Goal: Task Accomplishment & Management: Complete application form

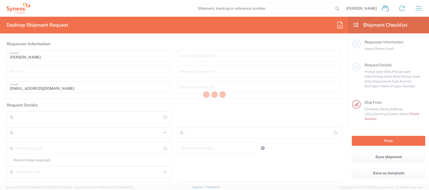
type input "8480"
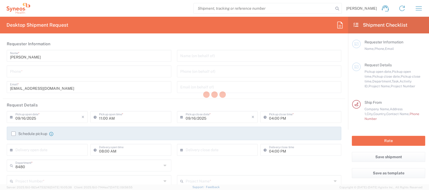
type input "Syneos Health d.o.o. [GEOGRAPHIC_DATA]-[GEOGRAPHIC_DATA]"
type input "[GEOGRAPHIC_DATA]"
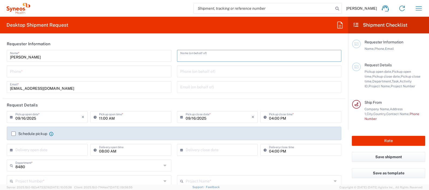
click at [197, 52] on input "text" at bounding box center [259, 55] width 158 height 9
click at [173, 39] on header "Requester Information" at bounding box center [174, 44] width 342 height 12
drag, startPoint x: 39, startPoint y: 68, endPoint x: 40, endPoint y: 73, distance: 5.1
click at [39, 68] on input "tel" at bounding box center [89, 70] width 158 height 9
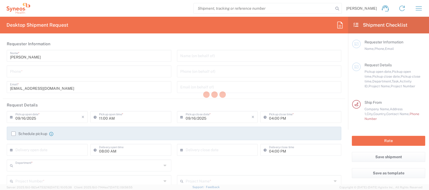
type input "8480"
type input "[GEOGRAPHIC_DATA]"
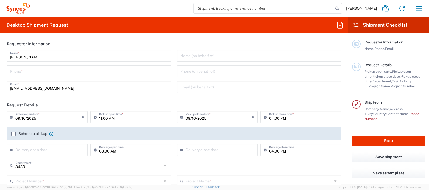
click at [45, 73] on input "tel" at bounding box center [89, 70] width 158 height 9
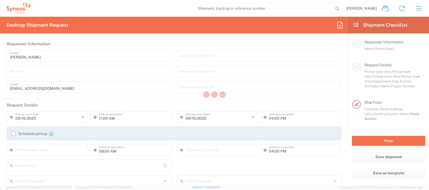
type input "8480"
type input "[GEOGRAPHIC_DATA]"
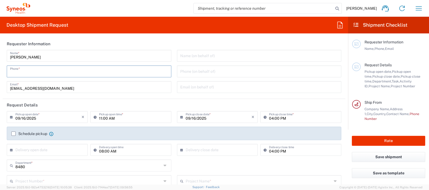
click at [24, 73] on input "tel" at bounding box center [89, 70] width 158 height 9
type input "="
type input "+"
type input "Syneos Health d.o.o. [GEOGRAPHIC_DATA]-[GEOGRAPHIC_DATA]"
type input "[PHONE_NUMBER]"
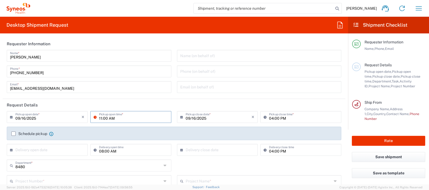
click at [116, 117] on input "11:00 AM" at bounding box center [133, 116] width 69 height 9
type input "13:00 AM"
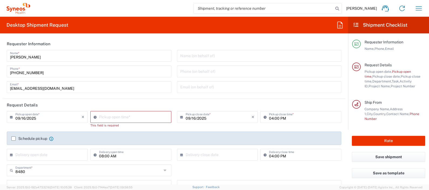
click at [277, 176] on agx-shipment-cost-centers-widget "8480 Department * 8480 3000 3100 3109 3110 3111 3112 3125 3130 3135 3136 3150 3…" at bounding box center [174, 180] width 340 height 31
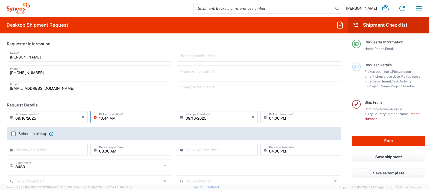
click at [101, 117] on input "10:44 AM" at bounding box center [133, 116] width 69 height 9
click at [142, 118] on input "01:00 AM" at bounding box center [133, 116] width 69 height 9
click at [145, 132] on agx-checkbox-control "Schedule pickup When scheduling a pickup please be sure to meet the following c…" at bounding box center [173, 133] width 325 height 5
click at [117, 119] on input "01:00 AM" at bounding box center [133, 116] width 69 height 9
click at [111, 119] on input "01:00 AM" at bounding box center [133, 116] width 69 height 9
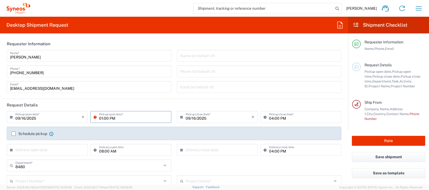
type input "01:00 PM"
click at [13, 133] on label "Schedule pickup" at bounding box center [29, 134] width 36 height 4
click at [13, 134] on input "Schedule pickup" at bounding box center [13, 134] width 0 height 0
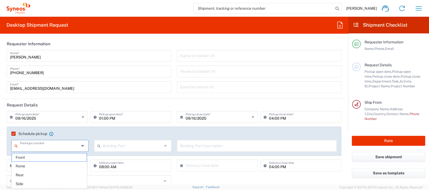
click at [63, 146] on input "text" at bounding box center [49, 145] width 59 height 9
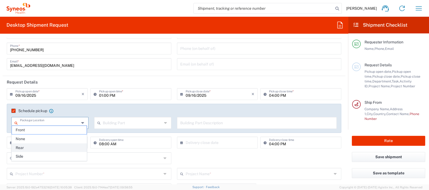
scroll to position [33, 0]
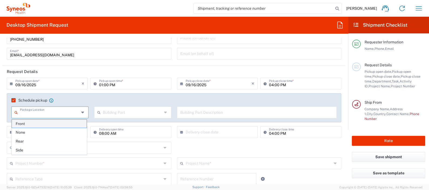
click at [54, 124] on span "Front" at bounding box center [49, 124] width 75 height 8
type input "Front"
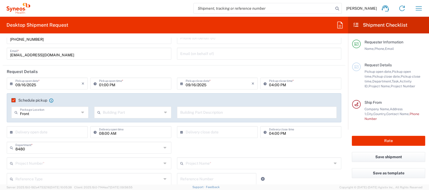
click at [131, 112] on input "text" at bounding box center [132, 111] width 59 height 9
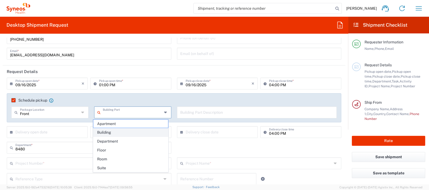
click at [117, 129] on span "Building" at bounding box center [130, 132] width 75 height 8
type input "Building"
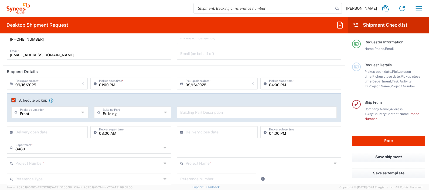
click at [193, 111] on input "text" at bounding box center [256, 111] width 153 height 9
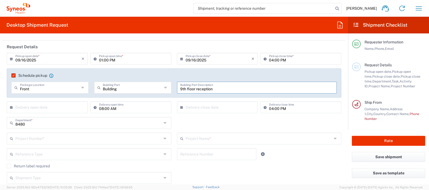
scroll to position [67, 0]
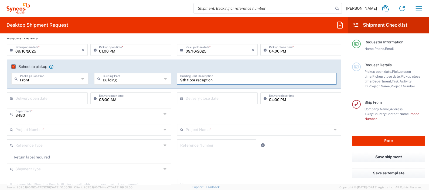
type input "9th floor reception"
click at [67, 99] on input "text" at bounding box center [48, 97] width 66 height 9
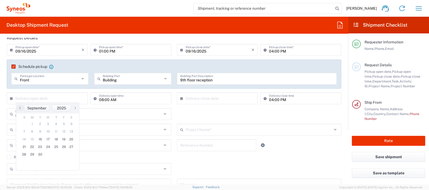
click at [78, 87] on div "Front Package Location Front None Rear Side" at bounding box center [50, 81] width 83 height 16
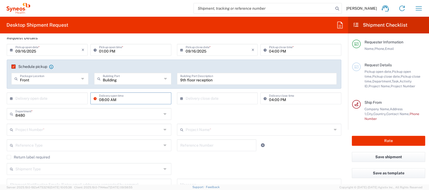
click at [117, 100] on input "08:00 AM" at bounding box center [133, 97] width 69 height 9
click at [101, 109] on input "8480" at bounding box center [88, 113] width 146 height 9
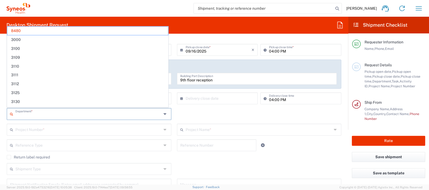
click at [58, 125] on input "text" at bounding box center [88, 129] width 146 height 9
type input "8480"
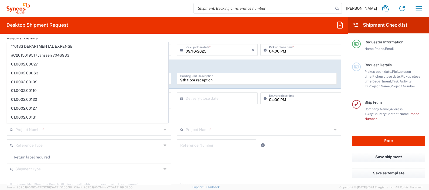
click at [4, 116] on div "8480 Department * 8480 3000 3100 3109 3110 3111 3112 3125 3130 3135 3136 3150 3…" at bounding box center [89, 116] width 170 height 16
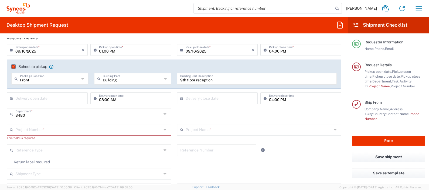
click at [44, 131] on input "text" at bounding box center [88, 129] width 146 height 9
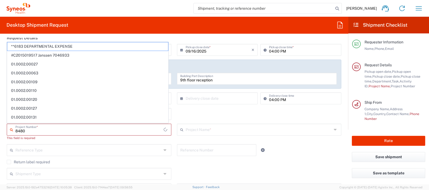
type input "**6183 DEPARTMENTAL EXPENSE"
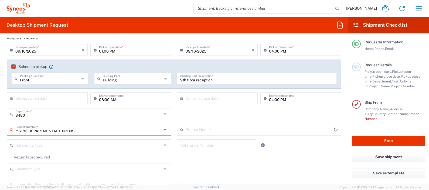
type input "6183"
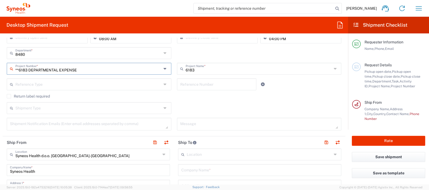
scroll to position [135, 0]
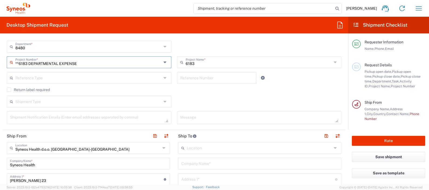
type input "**6183 DEPARTMENTAL EXPENSE"
click at [214, 92] on div "Return label required" at bounding box center [174, 92] width 334 height 8
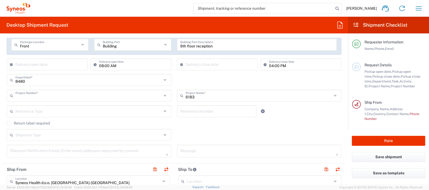
click at [27, 95] on input "text" at bounding box center [88, 95] width 146 height 9
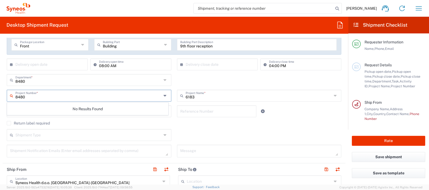
type input "8480"
click at [34, 95] on input "8480" at bounding box center [88, 95] width 146 height 9
click at [198, 98] on input "text" at bounding box center [259, 95] width 146 height 9
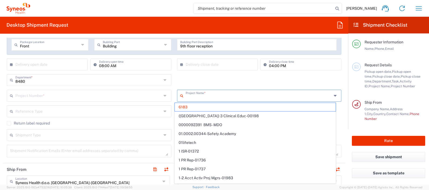
click at [198, 98] on input "text" at bounding box center [259, 95] width 146 height 9
click at [135, 95] on input "text" at bounding box center [88, 95] width 146 height 9
type input "6183"
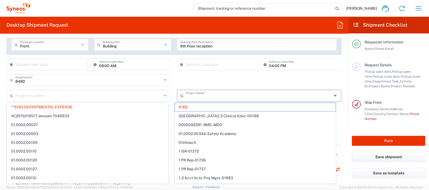
drag, startPoint x: 229, startPoint y: 94, endPoint x: 185, endPoint y: 93, distance: 44.2
click at [188, 94] on input "text" at bounding box center [259, 95] width 146 height 9
type input "**6183 DEPARTMENTAL EXPENSE"
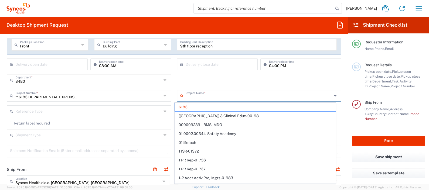
click at [216, 81] on div "8480 Department * 8480 3000 3100 3109 3110 3111 3112 3125 3130 3135 3136 3150 3…" at bounding box center [174, 82] width 340 height 16
type input "6183"
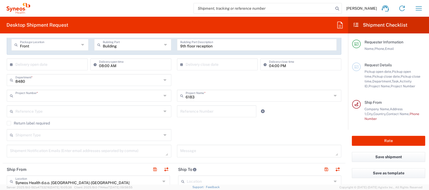
click at [86, 97] on input "text" at bounding box center [88, 95] width 146 height 9
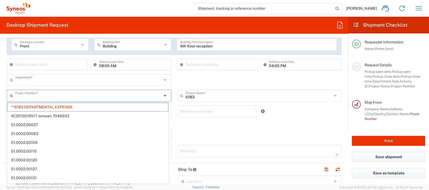
click at [154, 80] on input "text" at bounding box center [88, 79] width 146 height 9
type input "**6183 DEPARTMENTAL EXPENSE"
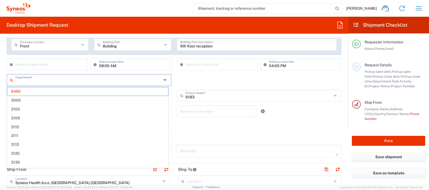
click at [192, 82] on div "Department * 8480 3000 3100 3109 3110 3111 3112 3125 3130 3135 3136 3150 3155 3…" at bounding box center [174, 82] width 340 height 16
type input "8480"
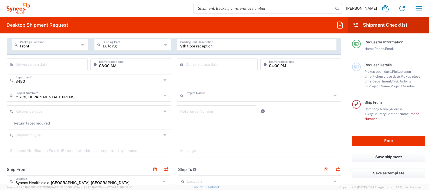
click at [196, 97] on input "text" at bounding box center [259, 95] width 146 height 9
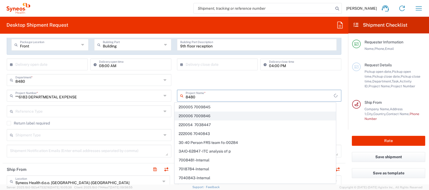
type input "8480"
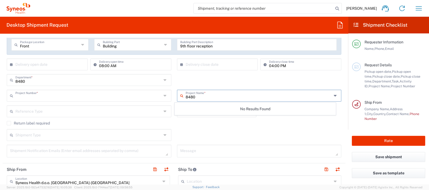
click at [143, 98] on input "text" at bounding box center [88, 95] width 146 height 9
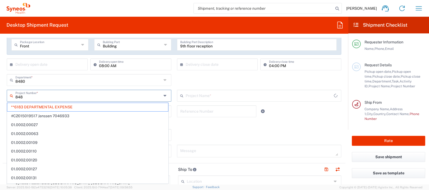
type input "8480"
type input "6183"
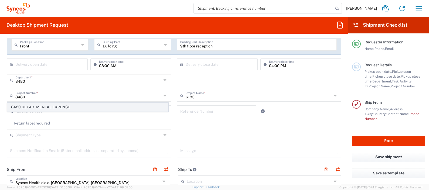
click at [111, 108] on span "8480 DEPARTMENTAL EXPENSE" at bounding box center [87, 107] width 161 height 8
type input "8480 DEPARTMENTAL EXPENSE"
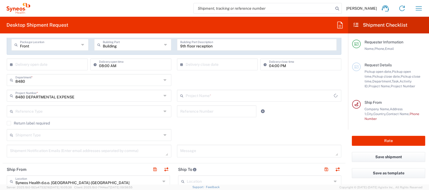
type input "8480 DEPARTMENTAL EXPENSE"
click at [206, 132] on div "Shipment Type Batch Regular" at bounding box center [174, 137] width 340 height 16
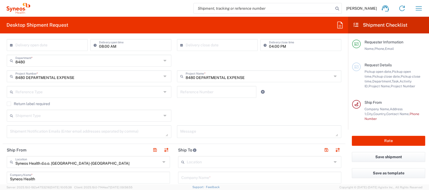
scroll to position [135, 0]
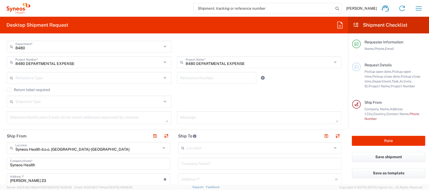
click at [40, 102] on input "text" at bounding box center [88, 101] width 146 height 9
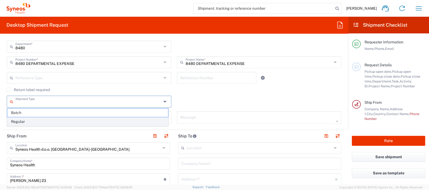
click at [38, 120] on span "Regular" at bounding box center [87, 122] width 161 height 8
type input "Regular"
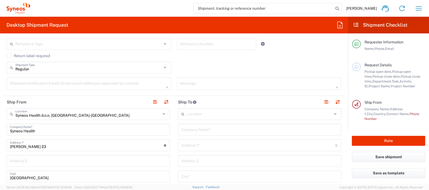
scroll to position [202, 0]
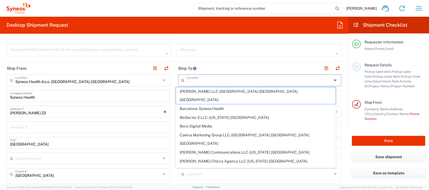
click at [187, 81] on input "text" at bounding box center [259, 79] width 145 height 9
click at [89, 75] on input "Syneos Health d.o.o. [GEOGRAPHIC_DATA]-[GEOGRAPHIC_DATA]" at bounding box center [87, 79] width 145 height 9
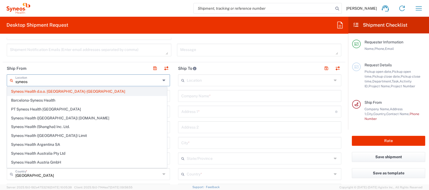
type input "syneos"
click at [70, 90] on span "Syneos Health d.o.o. [GEOGRAPHIC_DATA]-[GEOGRAPHIC_DATA]" at bounding box center [86, 91] width 159 height 8
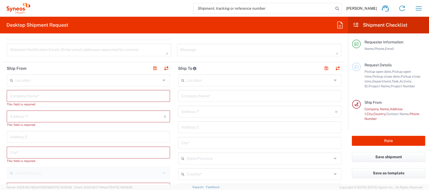
click at [67, 97] on input "text" at bounding box center [88, 95] width 157 height 9
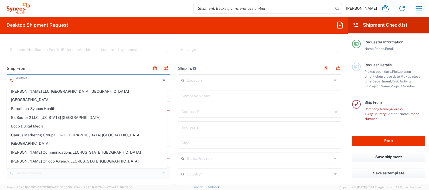
click at [56, 80] on input "text" at bounding box center [87, 79] width 145 height 9
click at [56, 66] on header "Ship From" at bounding box center [88, 68] width 171 height 12
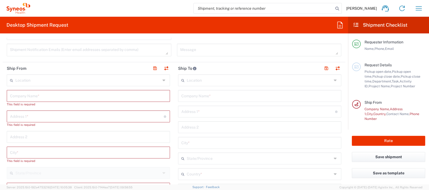
click at [50, 98] on input "text" at bounding box center [88, 95] width 157 height 9
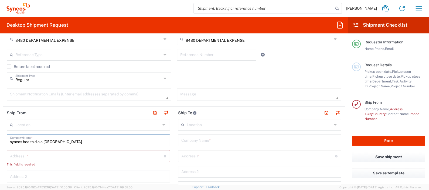
scroll to position [169, 0]
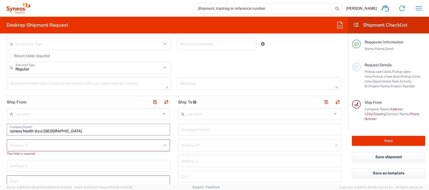
type input "syneos health d.o.o [GEOGRAPHIC_DATA]"
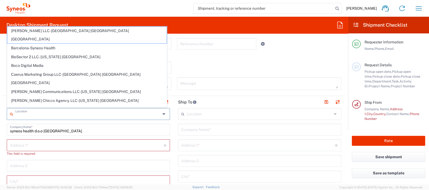
click at [40, 109] on input "text" at bounding box center [87, 113] width 145 height 9
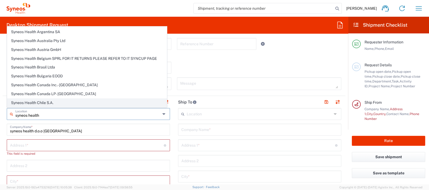
scroll to position [0, 0]
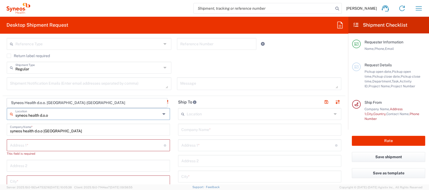
click at [44, 100] on span "Syneos Health d.o.o. [GEOGRAPHIC_DATA]-[GEOGRAPHIC_DATA]" at bounding box center [86, 103] width 159 height 8
type input "Syneos Health d.o.o. [GEOGRAPHIC_DATA]-[GEOGRAPHIC_DATA]"
type input "Syneos Health d.o.o. [GEOGRAPHIC_DATA]"
type input "[PERSON_NAME] 23"
type input "[GEOGRAPHIC_DATA]"
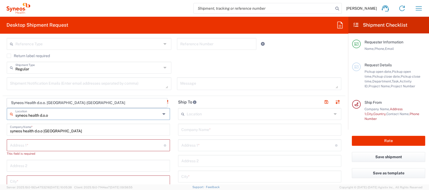
type input "[GEOGRAPHIC_DATA]"
type input "11060"
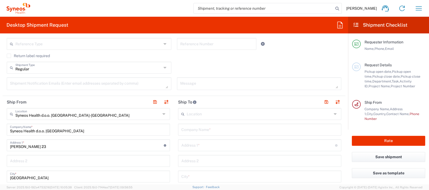
scroll to position [202, 0]
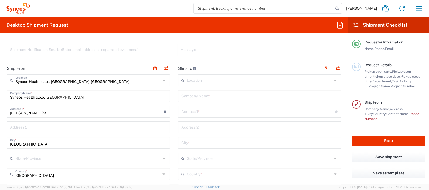
click at [200, 93] on input "text" at bounding box center [259, 95] width 157 height 9
click at [240, 96] on input "Syneos health [GEOGRAPHIC_DATA]" at bounding box center [259, 95] width 157 height 9
click at [205, 97] on input "Syneos health [GEOGRAPHIC_DATA]" at bounding box center [259, 95] width 157 height 9
click at [226, 108] on input "text" at bounding box center [258, 111] width 154 height 9
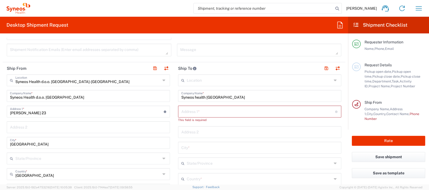
click at [166, 100] on div "Syneos Health d.o.o. Beograd Company Name *" at bounding box center [88, 96] width 163 height 12
click at [174, 109] on main "Location [PERSON_NAME] LLC-[GEOGRAPHIC_DATA] [GEOGRAPHIC_DATA] [GEOGRAPHIC_DATA…" at bounding box center [259, 189] width 171 height 231
click at [223, 98] on input "Syneos health [GEOGRAPHIC_DATA]" at bounding box center [259, 95] width 157 height 9
drag, startPoint x: 224, startPoint y: 97, endPoint x: 210, endPoint y: 103, distance: 16.0
click at [174, 97] on main "Location [PERSON_NAME] LLC-[GEOGRAPHIC_DATA] [GEOGRAPHIC_DATA] [GEOGRAPHIC_DATA…" at bounding box center [259, 189] width 171 height 231
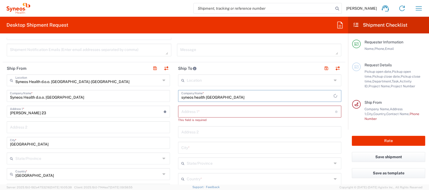
type input "syneos health [GEOGRAPHIC_DATA]"
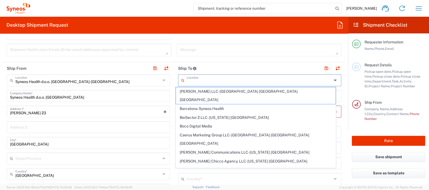
click at [218, 78] on input "text" at bounding box center [259, 79] width 145 height 9
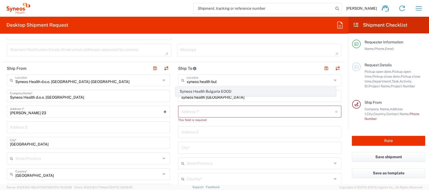
click at [225, 88] on span "Syneos Health Bulgaria EOOD" at bounding box center [255, 91] width 159 height 8
type input "Syneos Health Bulgaria EOOD"
type input "[STREET_ADDRESS]"
type input "Sofia"
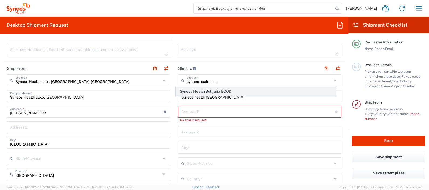
type input "[GEOGRAPHIC_DATA]"
type input "1303"
type input "Sender/Shipper"
type input "Delivery Duty Paid"
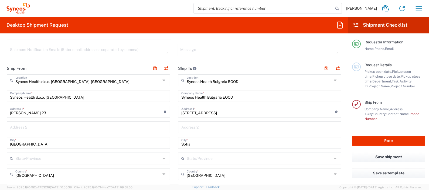
click at [218, 112] on input "[STREET_ADDRESS]" at bounding box center [258, 111] width 154 height 9
drag, startPoint x: 193, startPoint y: 111, endPoint x: 161, endPoint y: 111, distance: 32.1
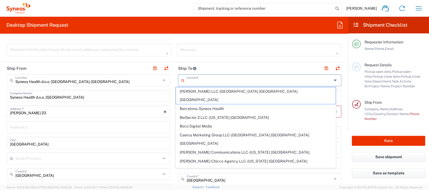
click at [211, 80] on input "text" at bounding box center [259, 79] width 145 height 9
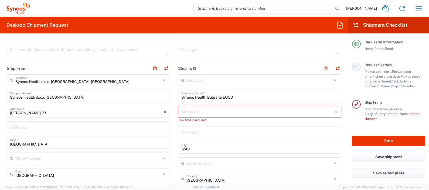
drag, startPoint x: 195, startPoint y: 117, endPoint x: 198, endPoint y: 109, distance: 7.7
click at [195, 117] on div "Address 1 * For cross streets use street names with '&' or 'and' in between. Fo…" at bounding box center [259, 112] width 163 height 12
click at [198, 109] on input "text" at bounding box center [258, 111] width 154 height 9
paste input "Ulica (street) [STREET_ADDRESS]"
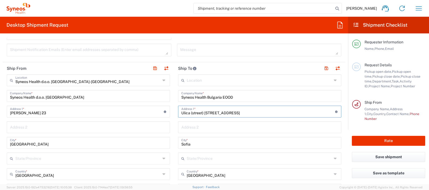
drag, startPoint x: 273, startPoint y: 112, endPoint x: 171, endPoint y: 111, distance: 102.2
paste input "village [GEOGRAPHIC_DATA], [STREET_ADDRESS]"
type input "village [GEOGRAPHIC_DATA], [STREET_ADDRESS]"
click at [253, 124] on input "text" at bounding box center [259, 126] width 157 height 9
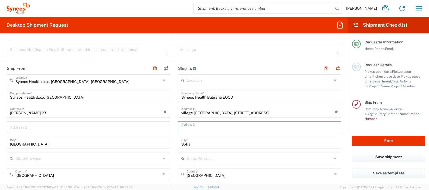
drag, startPoint x: 174, startPoint y: 116, endPoint x: 176, endPoint y: 119, distance: 3.1
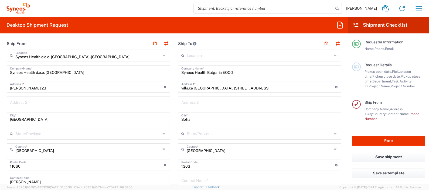
scroll to position [236, 0]
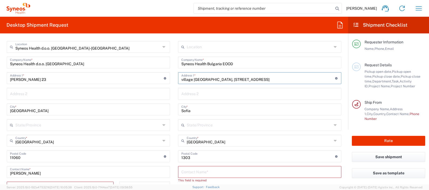
click at [219, 78] on input "village [GEOGRAPHIC_DATA], [STREET_ADDRESS]" at bounding box center [258, 77] width 154 height 9
drag, startPoint x: 220, startPoint y: 78, endPoint x: 191, endPoint y: 78, distance: 29.7
click at [191, 78] on input "village [GEOGRAPHIC_DATA], [STREET_ADDRESS]" at bounding box center [258, 77] width 154 height 9
click at [201, 108] on input "Sofia" at bounding box center [259, 108] width 157 height 9
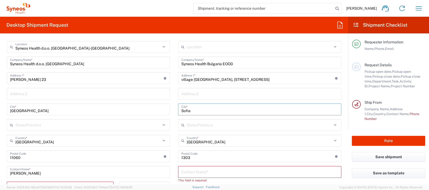
paste input "Dolno Draglishte"
type input "Dolno Draglishte"
click at [178, 104] on div "Dolno Draglishte City *" at bounding box center [259, 110] width 163 height 12
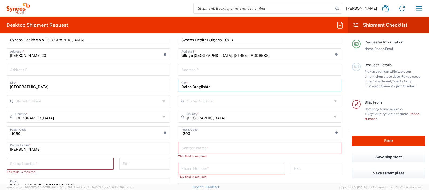
scroll to position [269, 0]
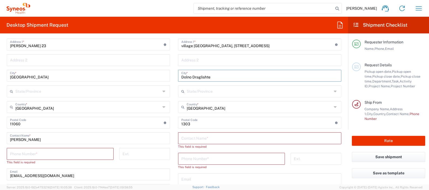
click at [174, 84] on main "Location [PERSON_NAME] LLC-[GEOGRAPHIC_DATA] [GEOGRAPHIC_DATA] [GEOGRAPHIC_DATA…" at bounding box center [259, 141] width 171 height 268
click at [227, 44] on input "village [GEOGRAPHIC_DATA], [STREET_ADDRESS]" at bounding box center [258, 43] width 154 height 9
click at [184, 122] on input "undefined" at bounding box center [258, 122] width 154 height 9
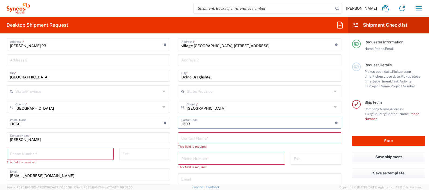
paste input "2798"
type input "2798"
click at [174, 107] on main "Location [PERSON_NAME] LLC-[GEOGRAPHIC_DATA] [GEOGRAPHIC_DATA] [GEOGRAPHIC_DATA…" at bounding box center [259, 141] width 171 height 268
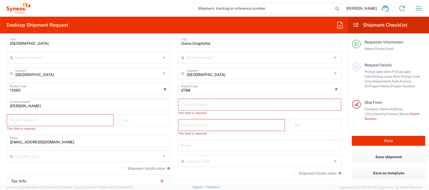
scroll to position [303, 0]
click at [197, 104] on input "text" at bounding box center [259, 103] width 157 height 9
paste input "[PERSON_NAME]"
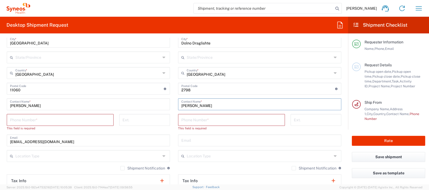
type input "[PERSON_NAME]"
click at [199, 123] on input "tel" at bounding box center [231, 119] width 100 height 9
paste input "359 774008595"
type input "359 774008595"
click at [170, 126] on div "Ext." at bounding box center [145, 124] width 56 height 20
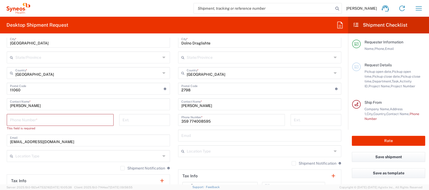
click at [66, 120] on input "tel" at bounding box center [60, 119] width 100 height 9
click at [23, 120] on input "tel" at bounding box center [60, 119] width 100 height 9
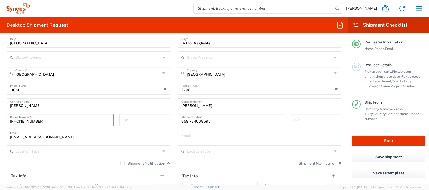
type input "[PHONE_NUMBER]"
click at [175, 124] on div "[PHONE_NUMBER] Phone Number *" at bounding box center [231, 122] width 112 height 16
drag, startPoint x: 191, startPoint y: 135, endPoint x: 191, endPoint y: 131, distance: 4.6
click at [191, 135] on input "text" at bounding box center [259, 135] width 157 height 9
click at [203, 139] on input "text" at bounding box center [259, 135] width 157 height 9
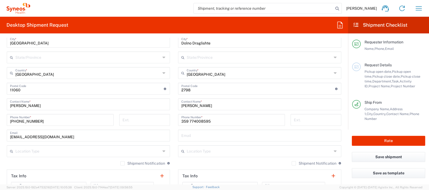
paste input "[PERSON_NAME][EMAIL_ADDRESS][DOMAIN_NAME]"
type input "[PERSON_NAME][EMAIL_ADDRESS][DOMAIN_NAME]"
click at [174, 134] on main "Location [PERSON_NAME] LLC-[GEOGRAPHIC_DATA] [GEOGRAPHIC_DATA] [GEOGRAPHIC_DATA…" at bounding box center [259, 102] width 171 height 258
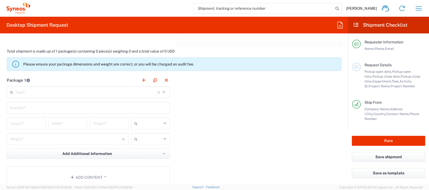
scroll to position [505, 0]
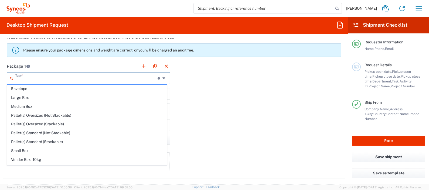
click at [97, 73] on input "text" at bounding box center [86, 77] width 142 height 9
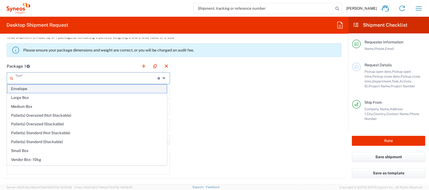
click at [99, 89] on span "Envelope" at bounding box center [86, 89] width 159 height 8
type input "Envelope"
type input "1"
type input "9.5"
type input "12.5"
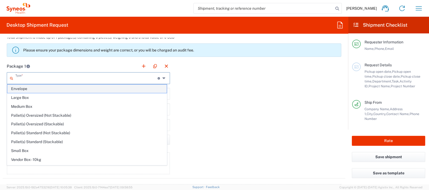
type input "0.25"
type input "in"
type input "0.45"
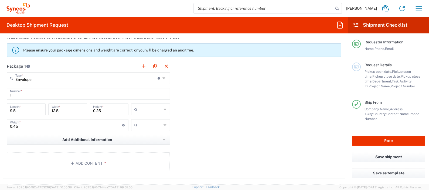
click at [154, 109] on input "text" at bounding box center [151, 109] width 22 height 9
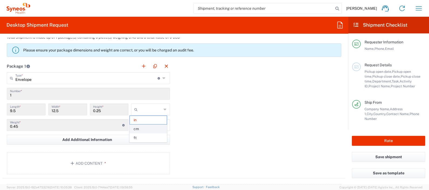
click at [156, 129] on span "cm" at bounding box center [148, 129] width 37 height 8
type input "24.13"
type input "31.75"
type input "0.64"
type input "cm"
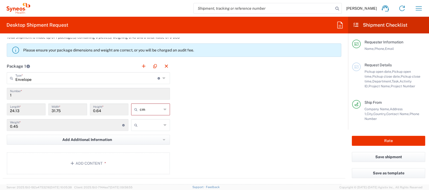
click at [143, 124] on input "text" at bounding box center [151, 125] width 22 height 9
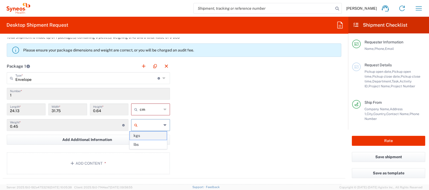
click at [142, 136] on span "kgs" at bounding box center [148, 136] width 37 height 8
type input "kgs"
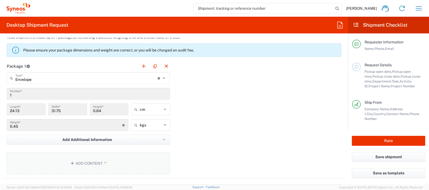
scroll to position [539, 0]
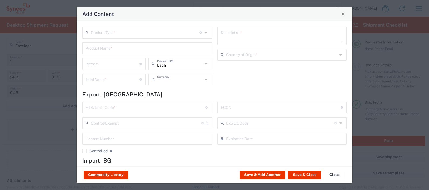
type input "US Dollar"
click at [144, 33] on input "text" at bounding box center [145, 32] width 108 height 9
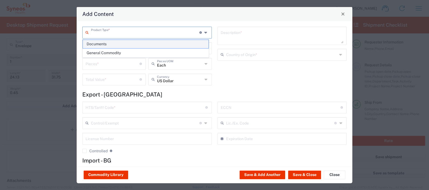
click at [140, 43] on span "Documents" at bounding box center [146, 44] width 126 height 8
type input "Documents"
type input "1"
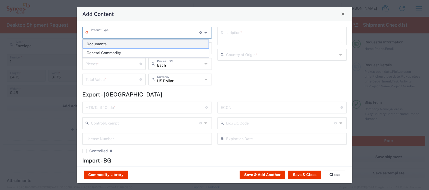
type textarea "Documents"
type input "[GEOGRAPHIC_DATA]"
type input "0000.00.0000"
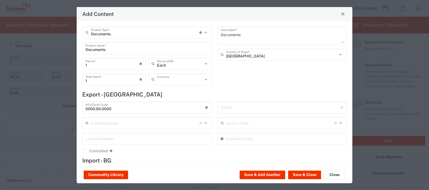
click at [162, 82] on input "text" at bounding box center [180, 78] width 46 height 9
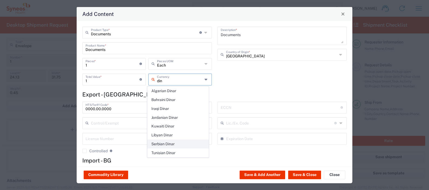
click at [176, 143] on span "Serbian Dinar" at bounding box center [178, 144] width 61 height 8
type input "Serbian Dinar"
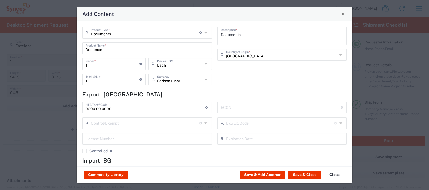
click at [201, 90] on div "Documents Product Type * Document: Paper document generated internally by Syneo…" at bounding box center [215, 93] width 276 height 145
click at [306, 174] on button "Save & Close" at bounding box center [304, 175] width 33 height 9
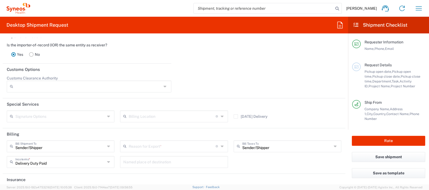
scroll to position [775, 0]
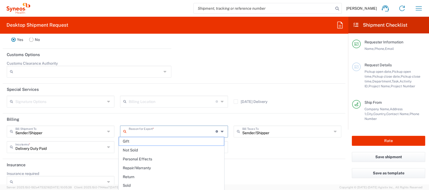
click at [162, 132] on input "text" at bounding box center [172, 130] width 87 height 9
click at [159, 159] on span "Personal Effects" at bounding box center [171, 159] width 105 height 8
type input "Personal Effects"
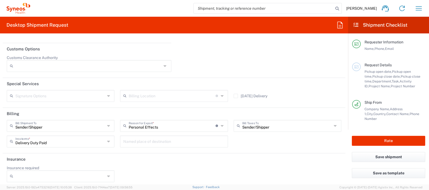
scroll to position [783, 0]
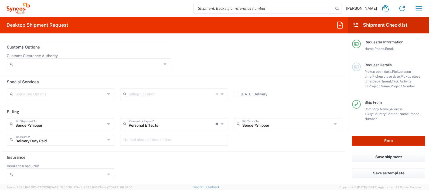
click at [386, 141] on button "Rate" at bounding box center [388, 141] width 73 height 10
type input "8480 DEPARTMENTAL EXPENSE"
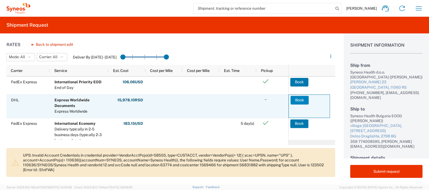
click at [299, 101] on button "Book" at bounding box center [299, 100] width 18 height 9
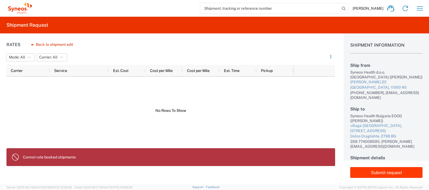
click at [379, 172] on button "Submit request" at bounding box center [386, 172] width 72 height 11
